Goal: Transaction & Acquisition: Purchase product/service

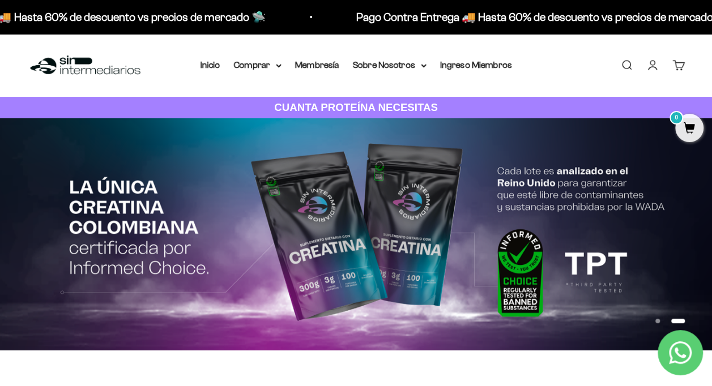
click at [657, 65] on link "Iniciar sesión" at bounding box center [652, 65] width 12 height 12
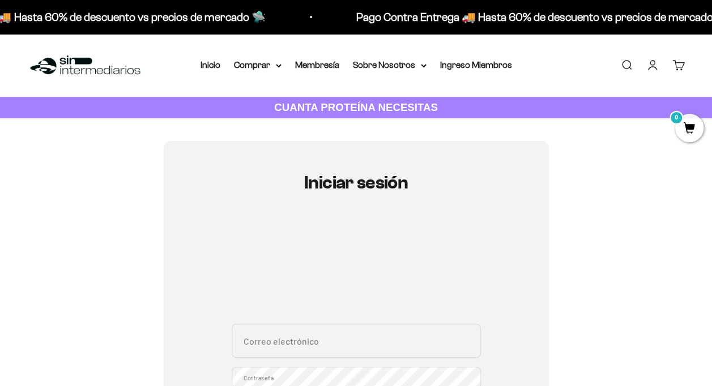
scroll to position [113, 0]
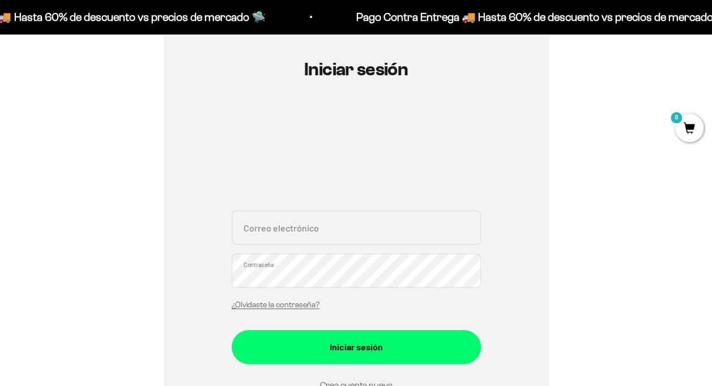
click at [310, 222] on input "Correo electrónico" at bounding box center [356, 228] width 249 height 34
type input "melissa0625@gmail.com"
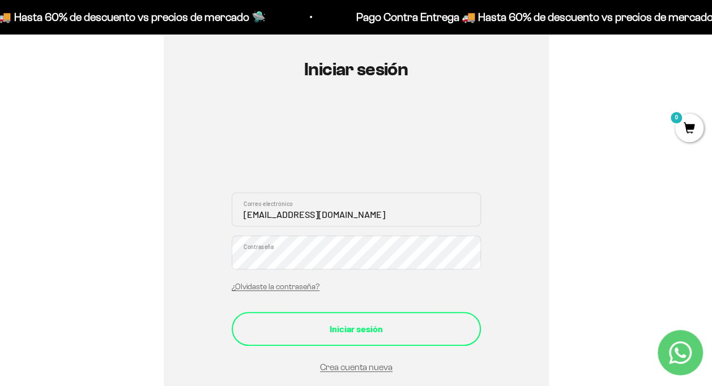
click at [375, 333] on div "Iniciar sesión" at bounding box center [356, 329] width 204 height 15
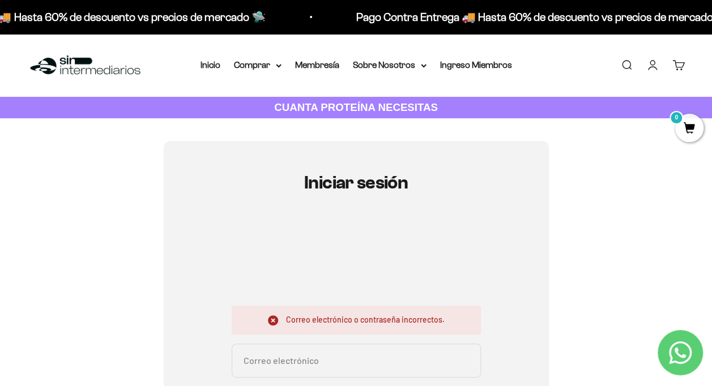
click at [377, 361] on input "Correo electrónico" at bounding box center [356, 361] width 249 height 34
type input "melissa0625@gmail.com"
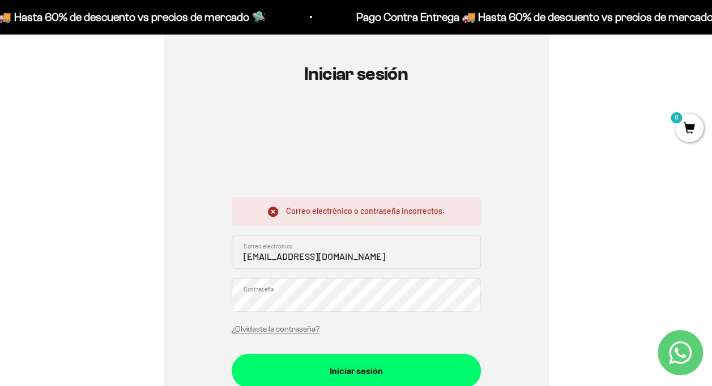
scroll to position [113, 0]
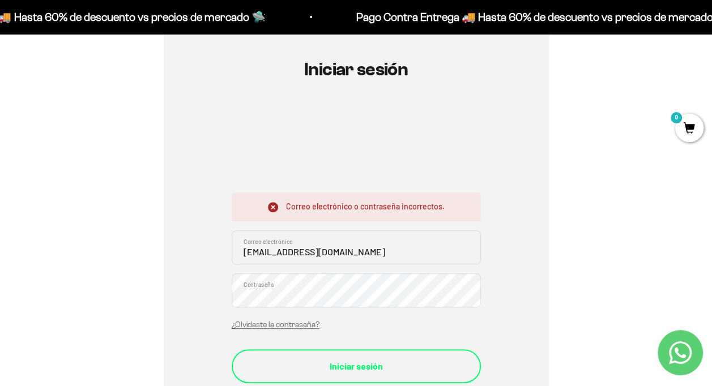
click at [371, 354] on button "Iniciar sesión" at bounding box center [356, 367] width 249 height 34
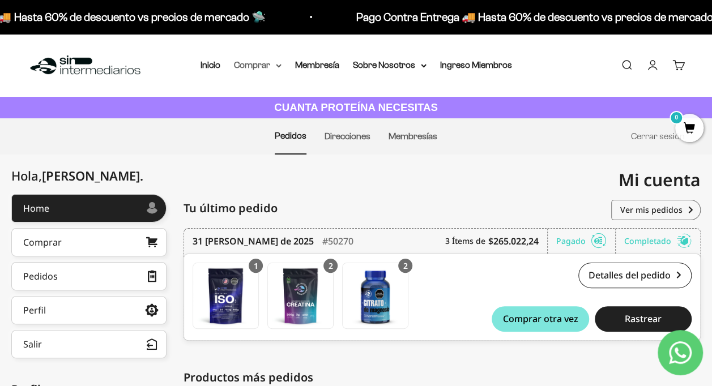
click at [280, 69] on summary "Comprar" at bounding box center [258, 65] width 48 height 15
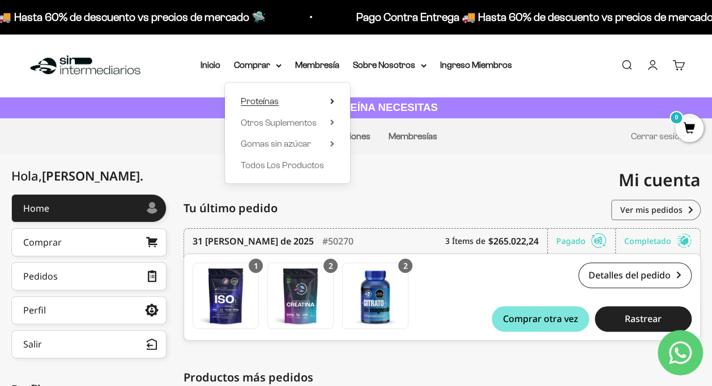
click at [306, 101] on summary "Proteínas" at bounding box center [287, 101] width 93 height 15
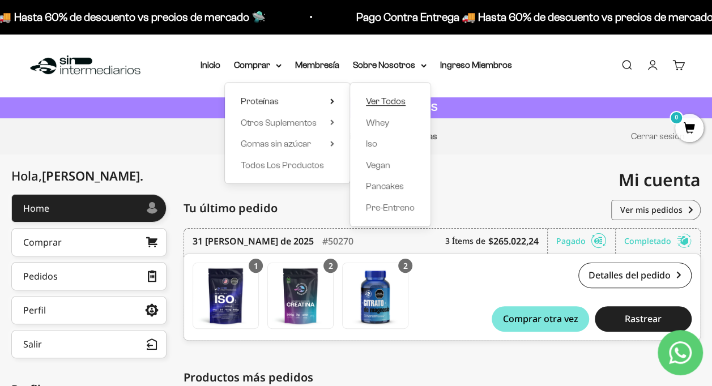
click at [405, 104] on span "Ver Todos" at bounding box center [386, 101] width 40 height 10
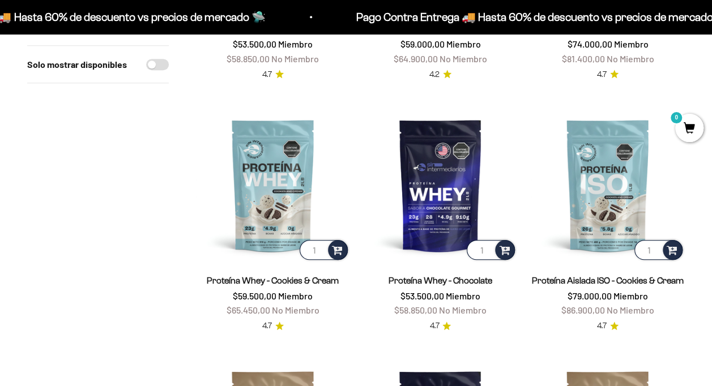
scroll to position [340, 0]
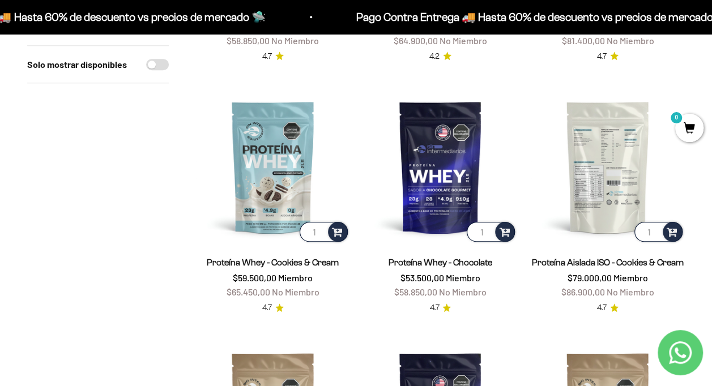
click at [599, 206] on img at bounding box center [608, 167] width 154 height 154
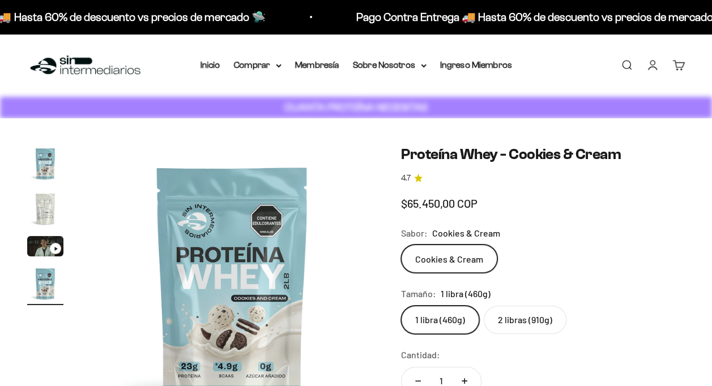
scroll to position [0, 870]
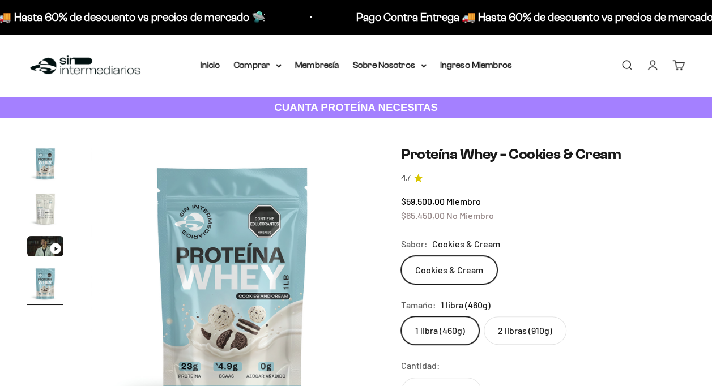
click at [46, 210] on img "Ir al artículo 2" at bounding box center [45, 209] width 36 height 36
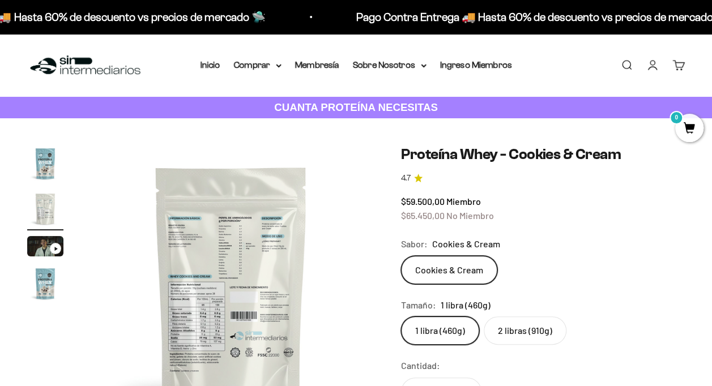
scroll to position [0, 290]
click at [201, 314] on img at bounding box center [232, 287] width 283 height 283
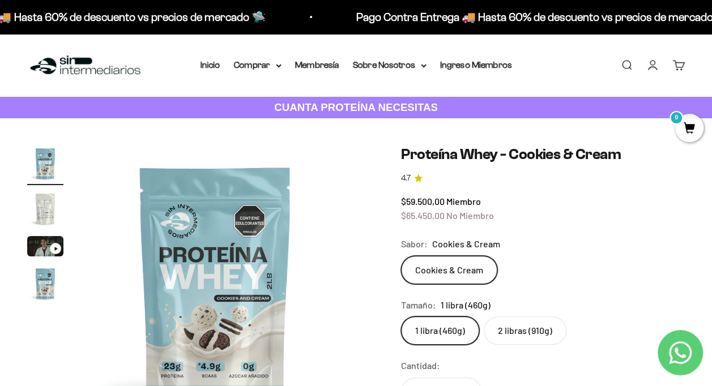
scroll to position [0, 0]
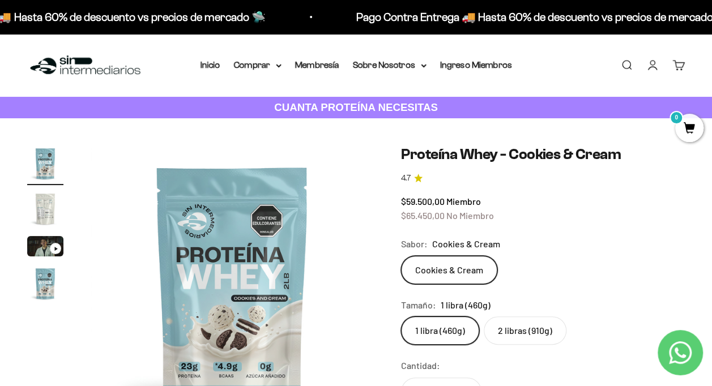
click at [201, 313] on img at bounding box center [232, 287] width 283 height 283
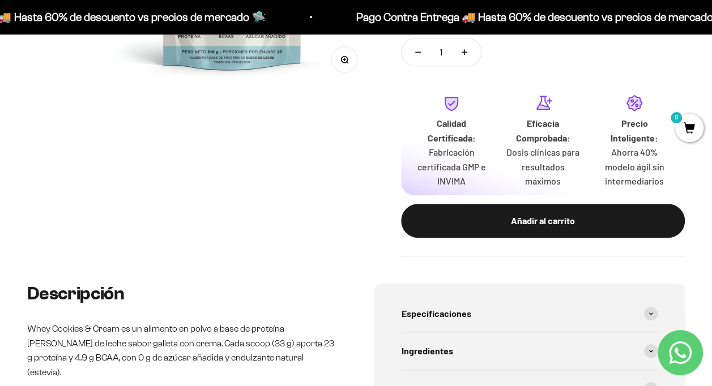
scroll to position [510, 0]
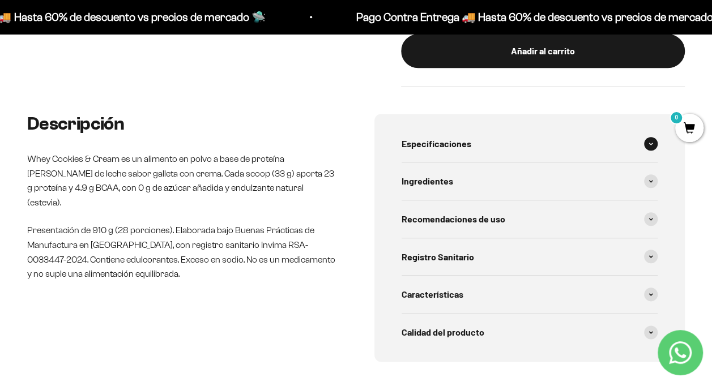
click at [492, 154] on div "Especificaciones" at bounding box center [530, 143] width 257 height 37
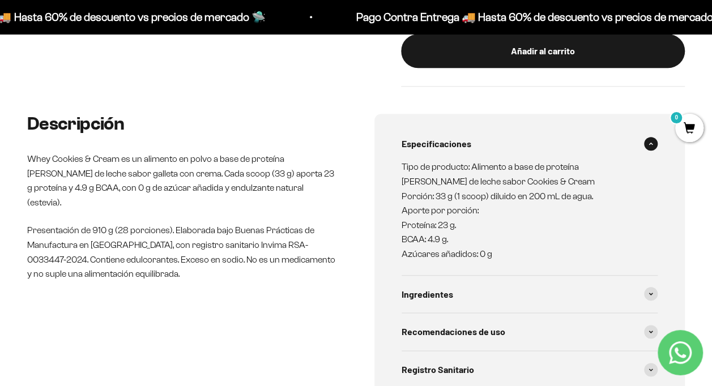
click at [493, 150] on div "Especificaciones" at bounding box center [530, 143] width 257 height 37
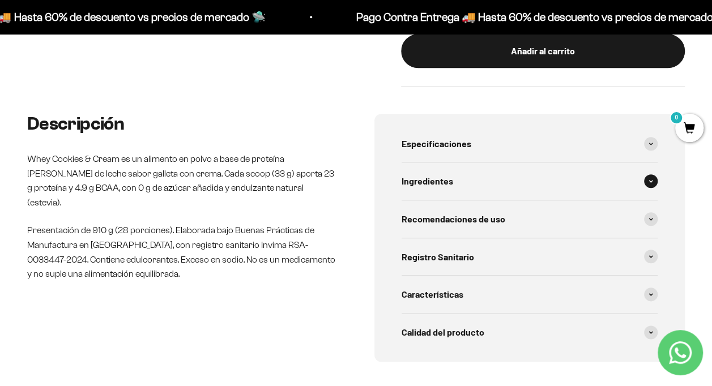
click at [489, 186] on div "Ingredientes" at bounding box center [530, 181] width 257 height 37
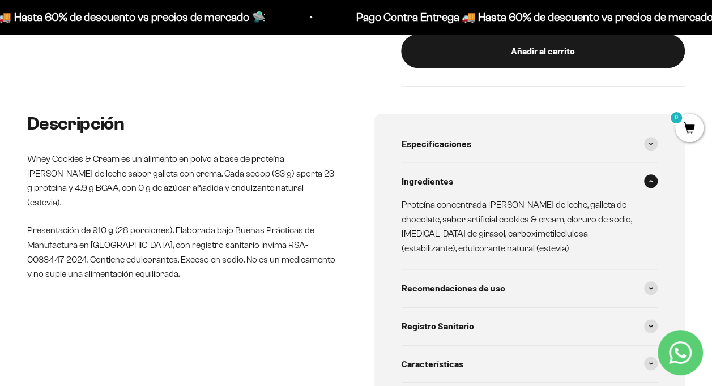
click at [489, 186] on div "Ingredientes" at bounding box center [530, 181] width 257 height 37
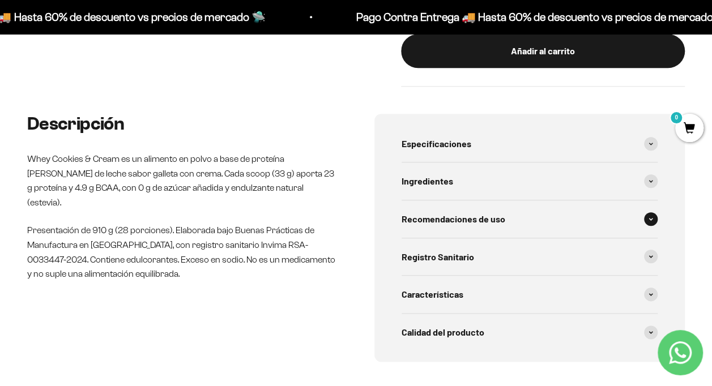
click at [478, 228] on div "Recomendaciones de uso" at bounding box center [530, 219] width 257 height 37
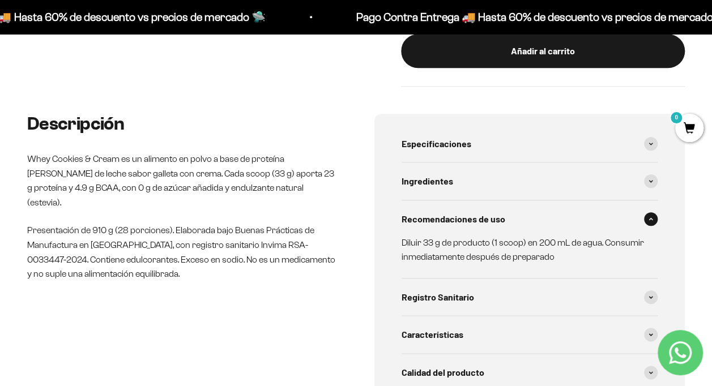
click at [478, 227] on div "Recomendaciones de uso" at bounding box center [530, 219] width 257 height 37
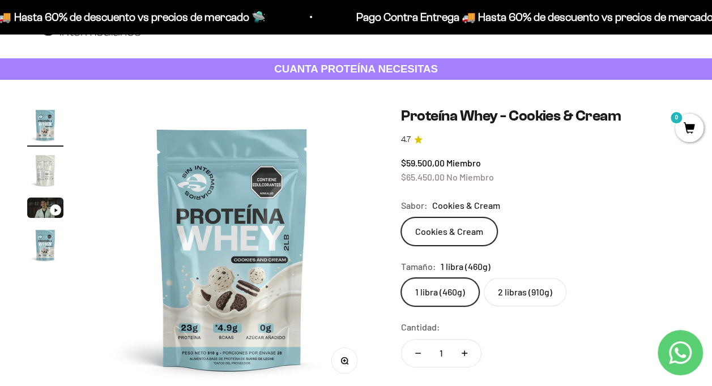
scroll to position [57, 0]
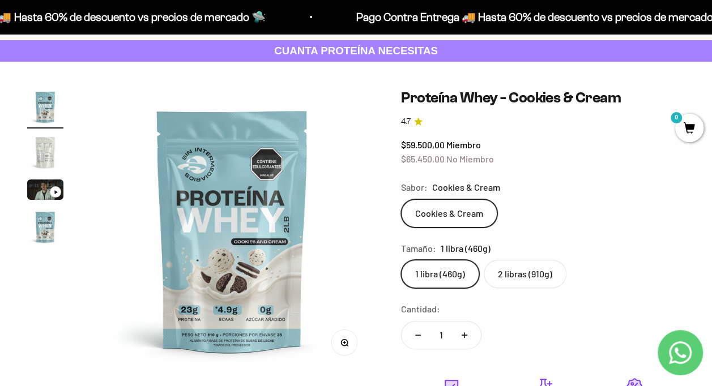
click at [39, 157] on img "Ir al artículo 2" at bounding box center [45, 152] width 36 height 36
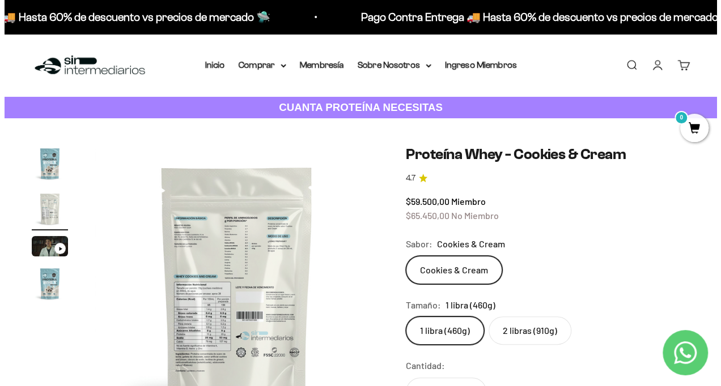
scroll to position [227, 0]
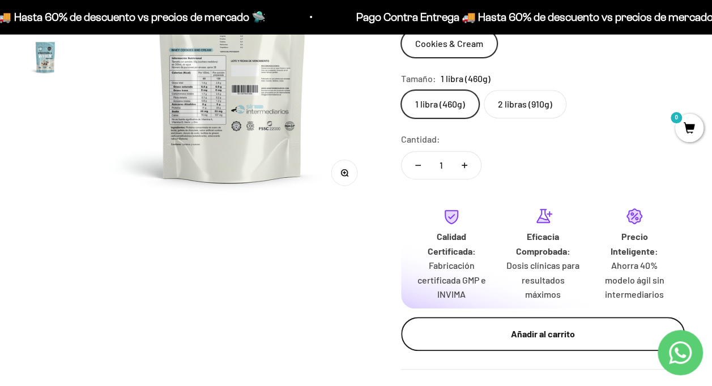
click at [538, 325] on button "Añadir al carrito" at bounding box center [543, 334] width 284 height 34
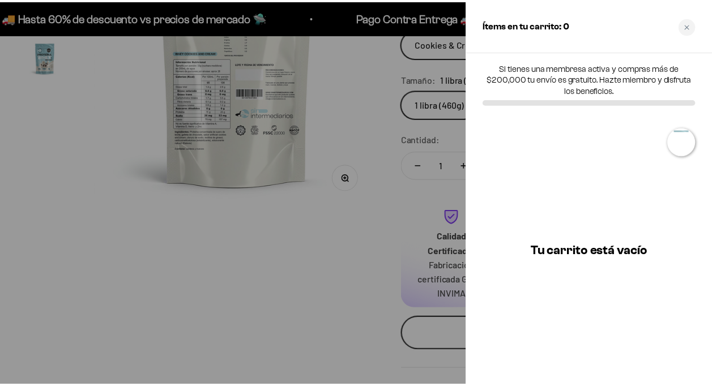
scroll to position [0, 295]
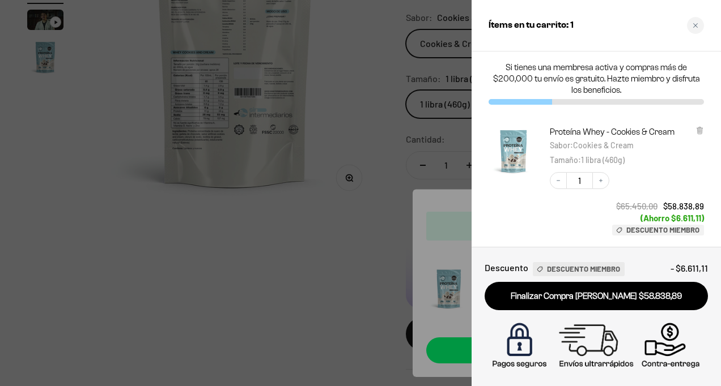
click at [689, 23] on div "Close cart" at bounding box center [695, 25] width 17 height 17
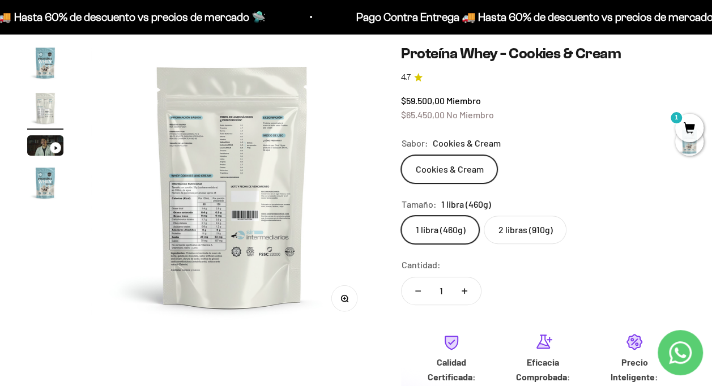
scroll to position [0, 0]
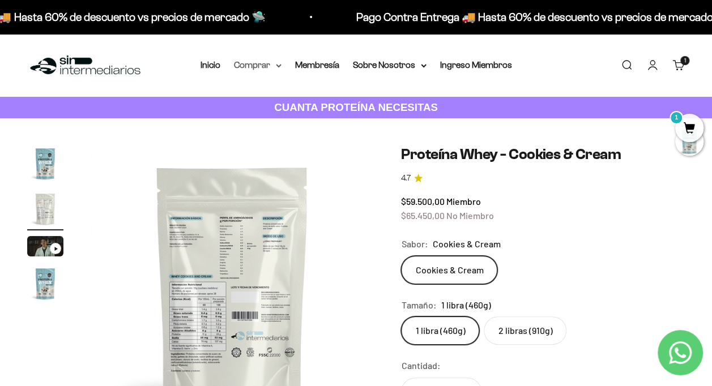
click at [269, 70] on summary "Comprar" at bounding box center [258, 65] width 48 height 15
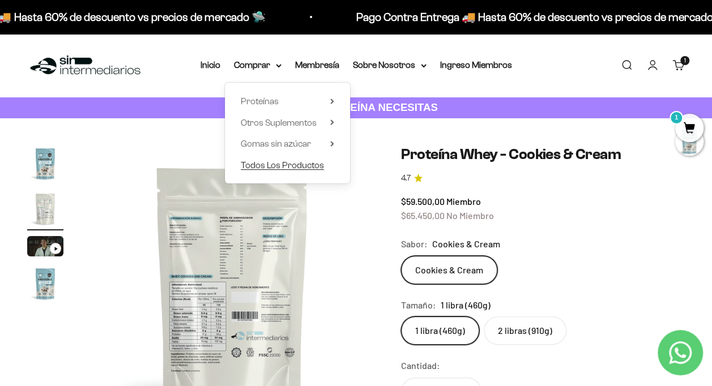
click at [274, 164] on span "Todos Los Productos" at bounding box center [282, 165] width 83 height 10
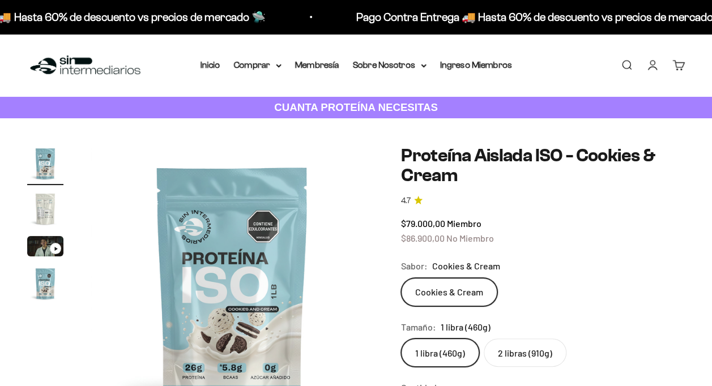
click at [42, 202] on img "Ir al artículo 2" at bounding box center [45, 209] width 36 height 36
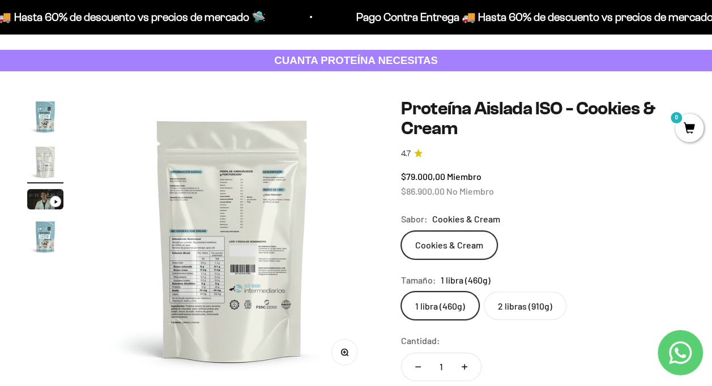
scroll to position [113, 0]
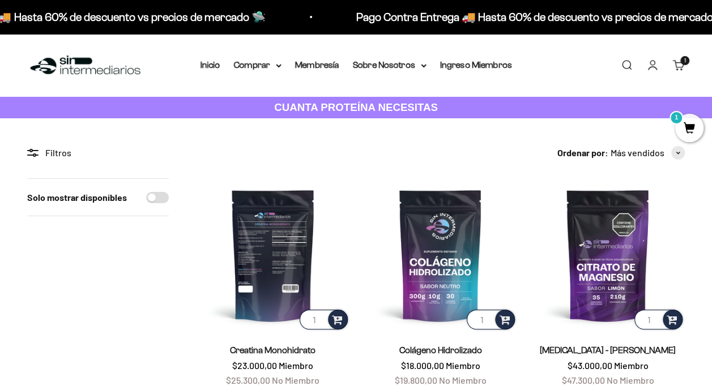
click at [270, 251] on img at bounding box center [273, 255] width 154 height 154
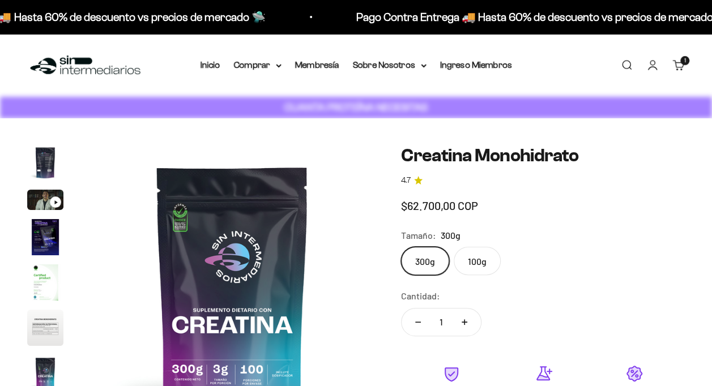
scroll to position [0, 2320]
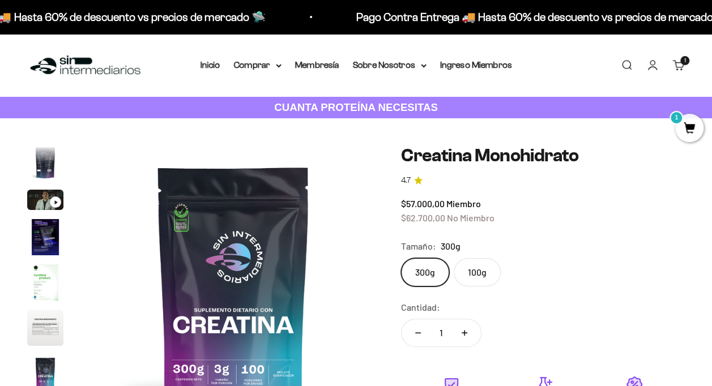
click at [488, 268] on label "100g" at bounding box center [477, 272] width 47 height 28
click at [401, 258] on input "100g" at bounding box center [401, 258] width 1 height 1
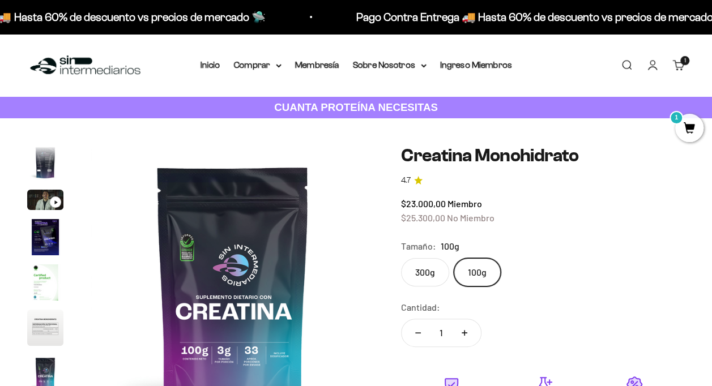
click at [426, 272] on label "300g" at bounding box center [425, 272] width 48 height 28
click at [401, 258] on input "300g" at bounding box center [401, 258] width 1 height 1
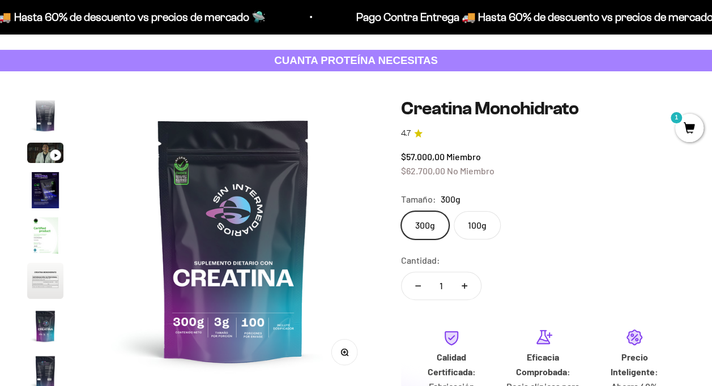
scroll to position [113, 0]
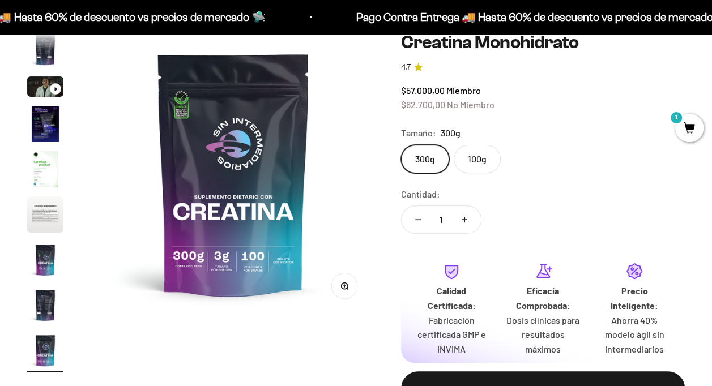
click at [465, 220] on icon "Aumentar cantidad" at bounding box center [465, 220] width 6 height 0
type input "2"
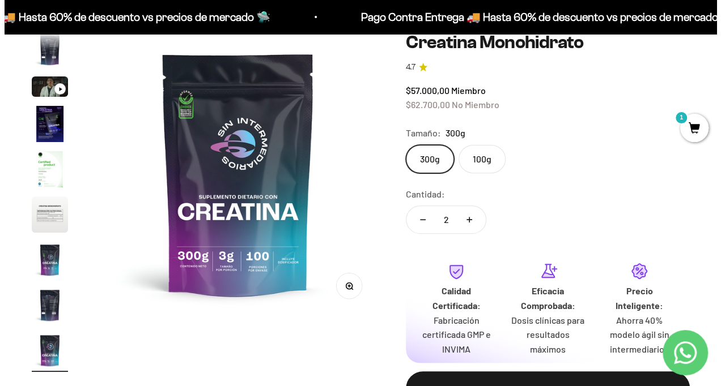
scroll to position [340, 0]
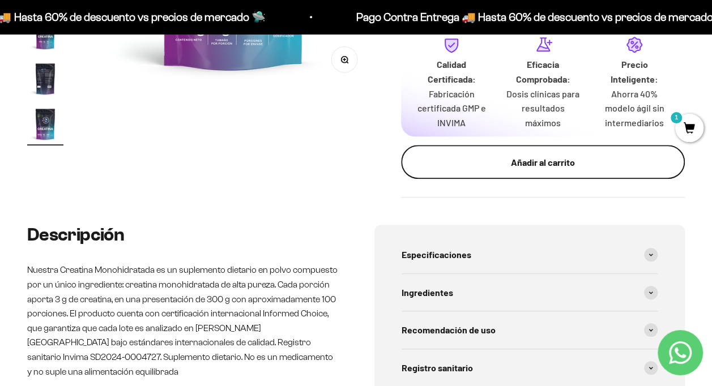
click at [539, 170] on button "Añadir al carrito" at bounding box center [543, 162] width 284 height 34
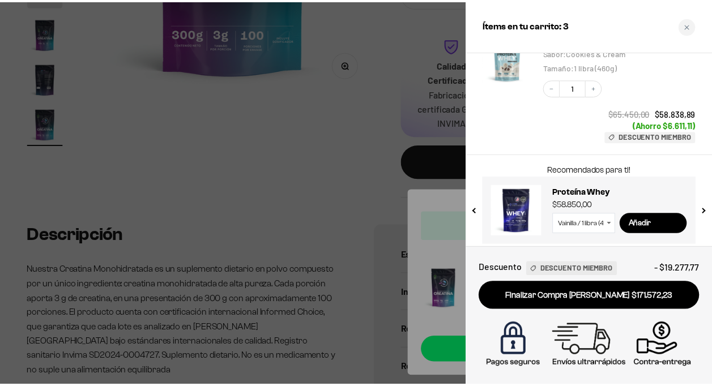
scroll to position [216, 0]
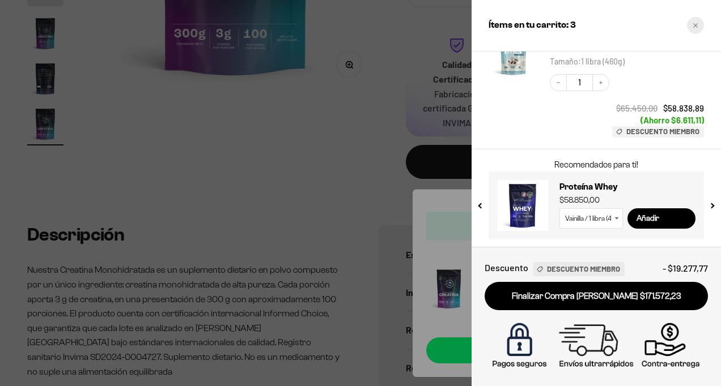
click at [696, 26] on icon "Close cart" at bounding box center [695, 25] width 5 height 5
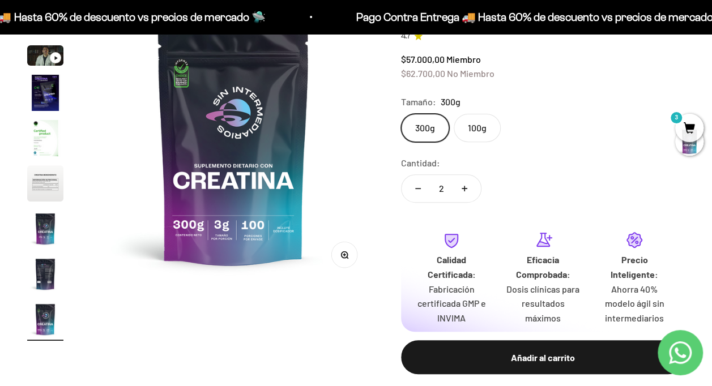
scroll to position [57, 0]
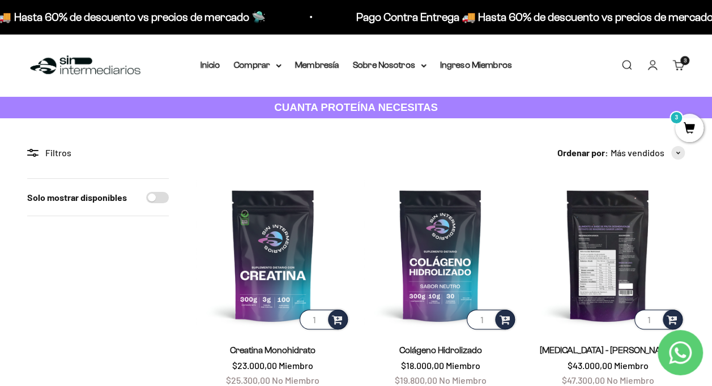
click at [619, 216] on img at bounding box center [608, 255] width 154 height 154
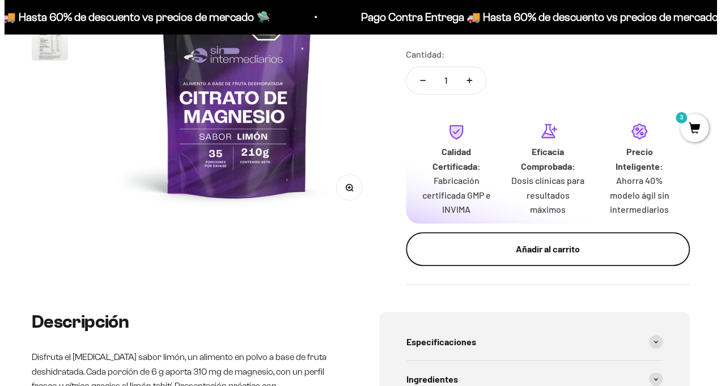
scroll to position [227, 0]
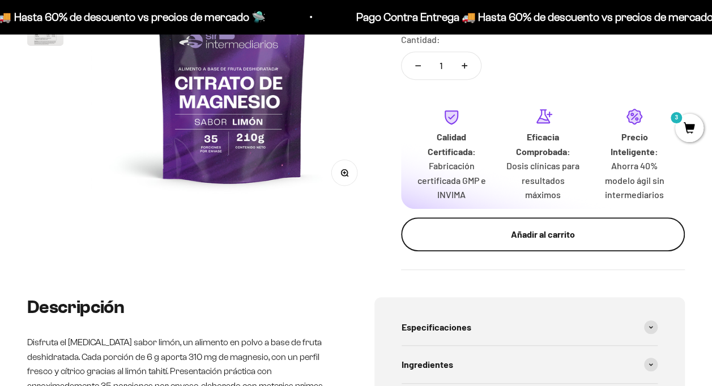
click at [556, 227] on div "Añadir al carrito" at bounding box center [543, 234] width 239 height 15
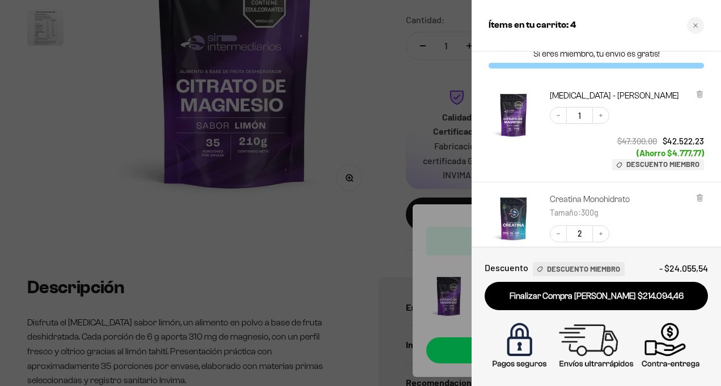
scroll to position [297, 0]
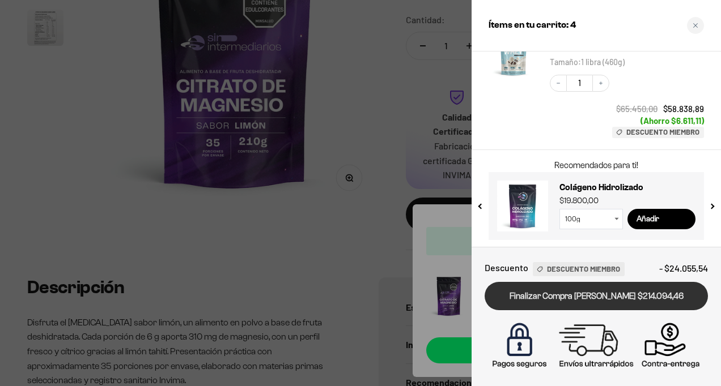
click at [609, 291] on link "Finalizar Compra [PERSON_NAME] $214.094,46" at bounding box center [595, 296] width 223 height 29
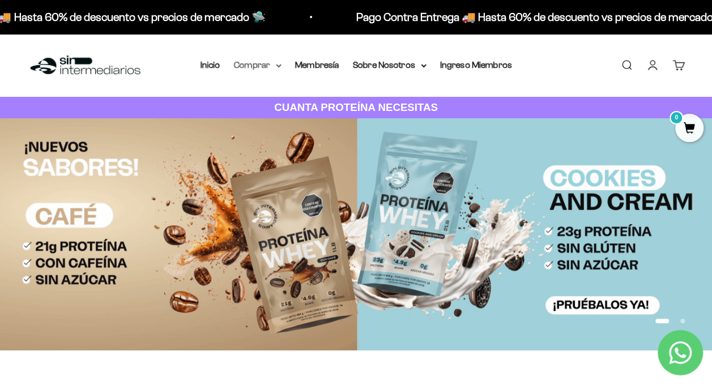
click at [273, 67] on summary "Comprar" at bounding box center [258, 65] width 48 height 15
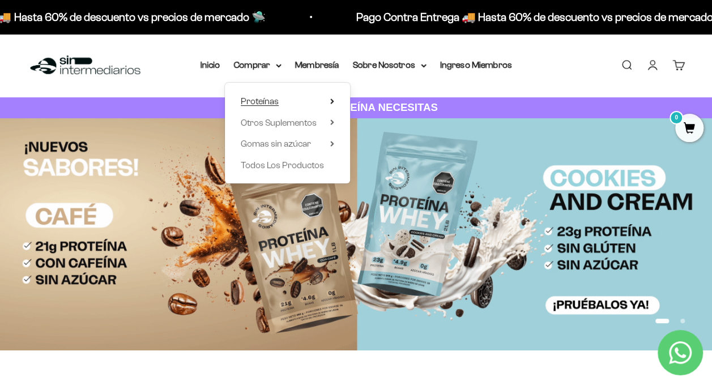
click at [266, 105] on span "Proteínas" at bounding box center [260, 101] width 38 height 10
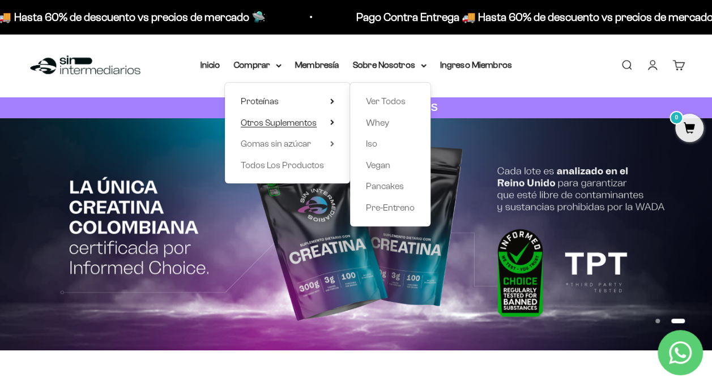
click at [284, 121] on span "Otros Suplementos" at bounding box center [279, 123] width 76 height 10
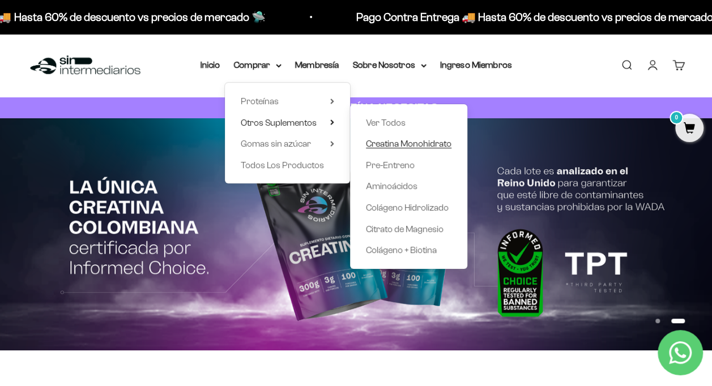
click at [394, 146] on span "Creatina Monohidrato" at bounding box center [409, 144] width 86 height 10
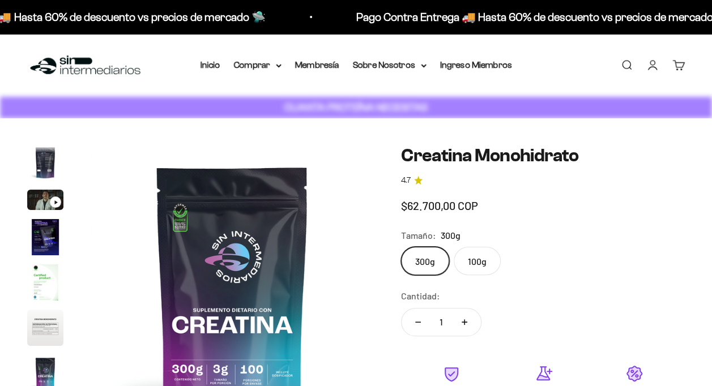
scroll to position [0, 2320]
